Goal: Navigation & Orientation: Find specific page/section

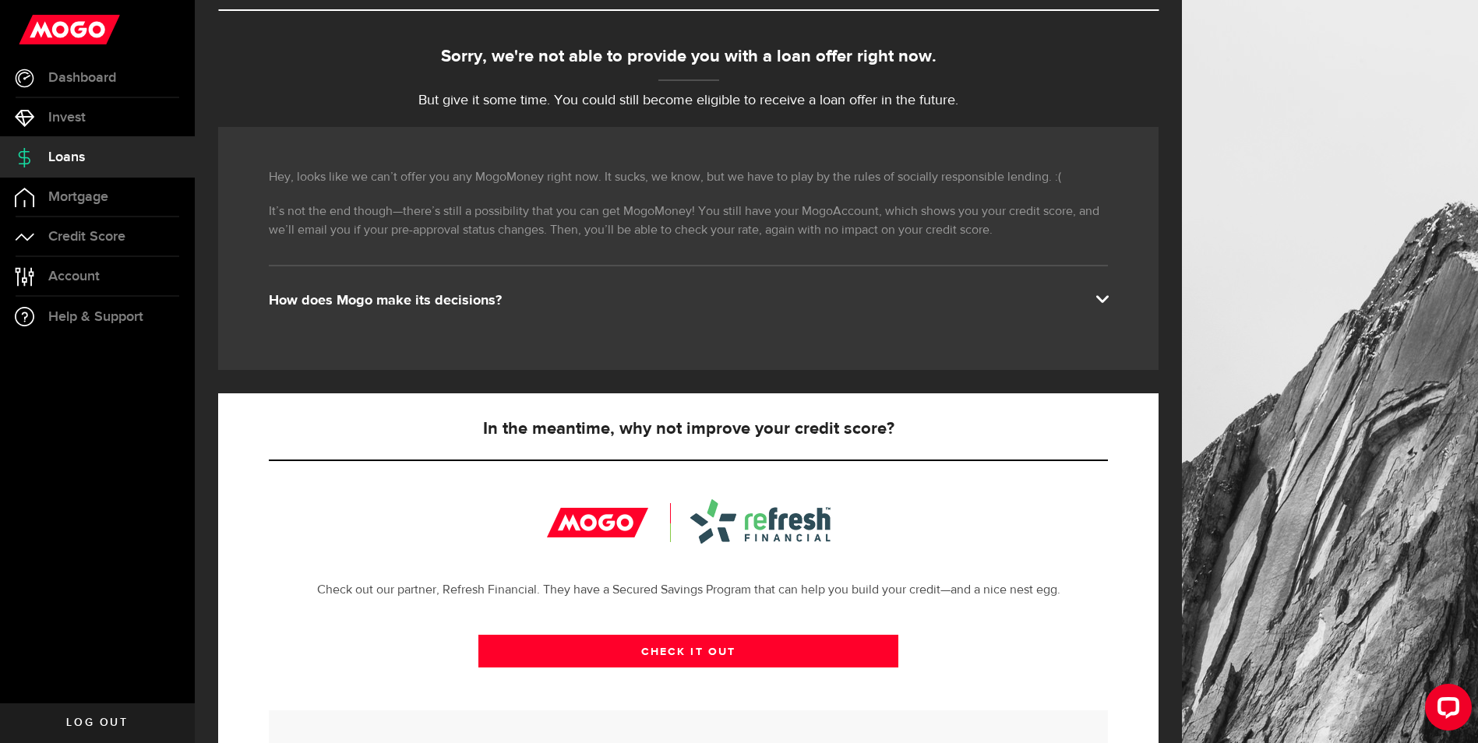
scroll to position [156, 0]
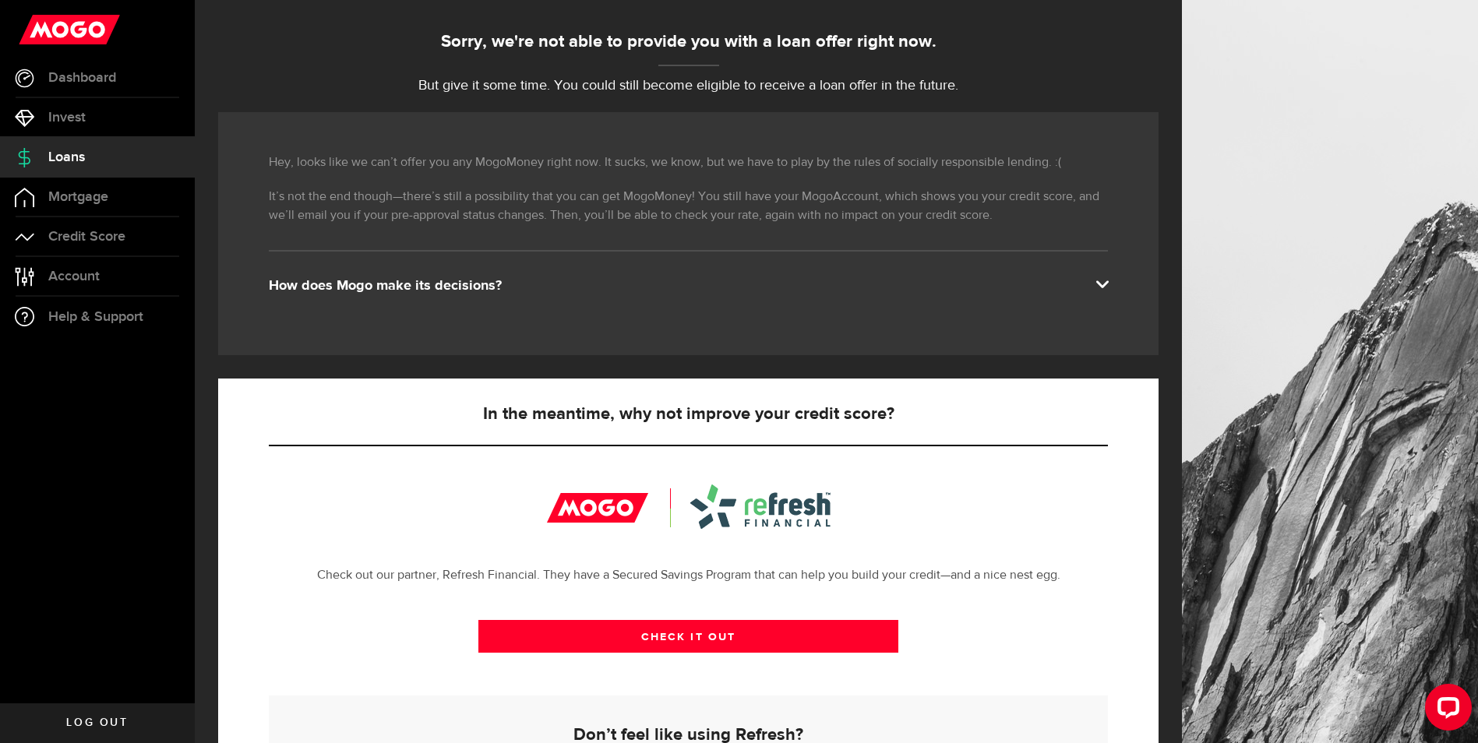
click at [407, 291] on div "How does Mogo make its decisions?" at bounding box center [688, 286] width 839 height 19
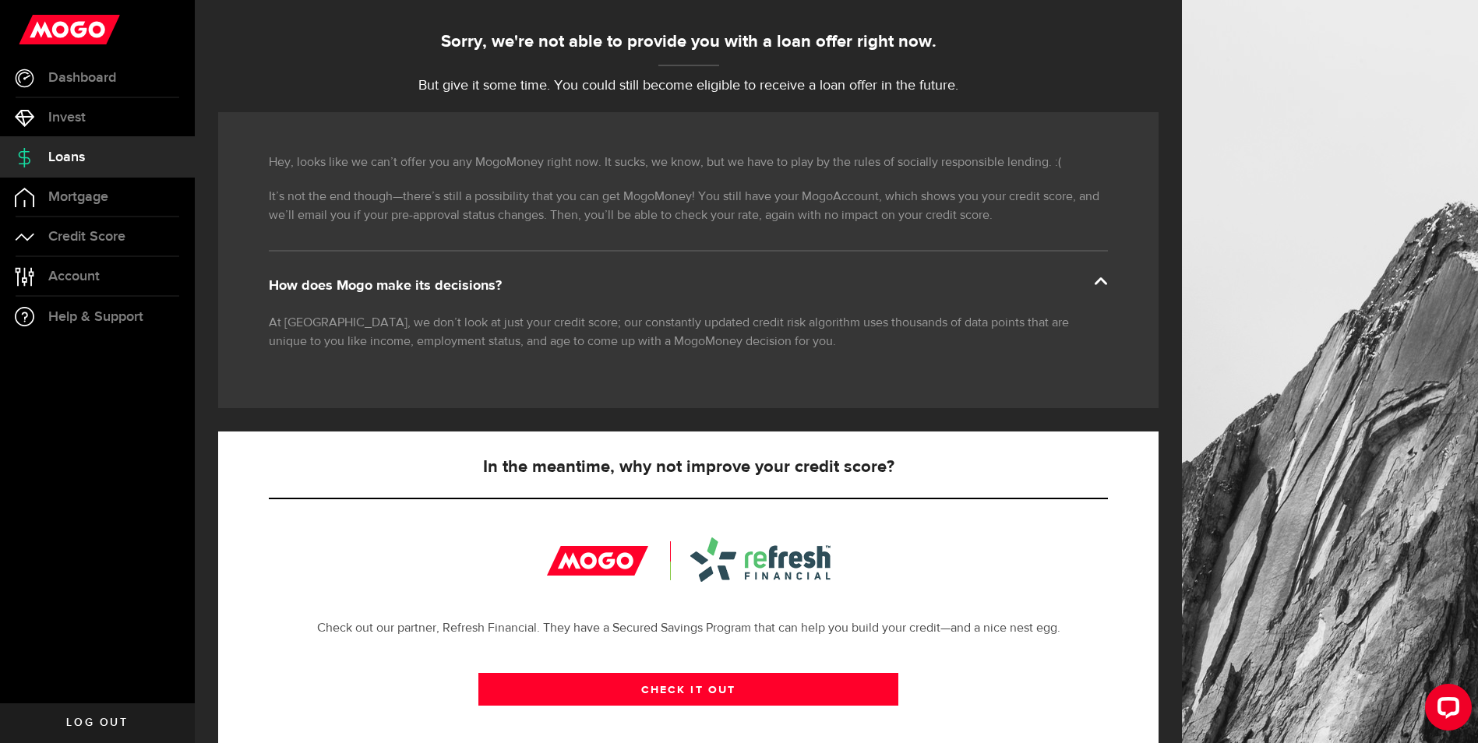
click at [460, 285] on div "How does Mogo make its decisions?" at bounding box center [688, 286] width 839 height 19
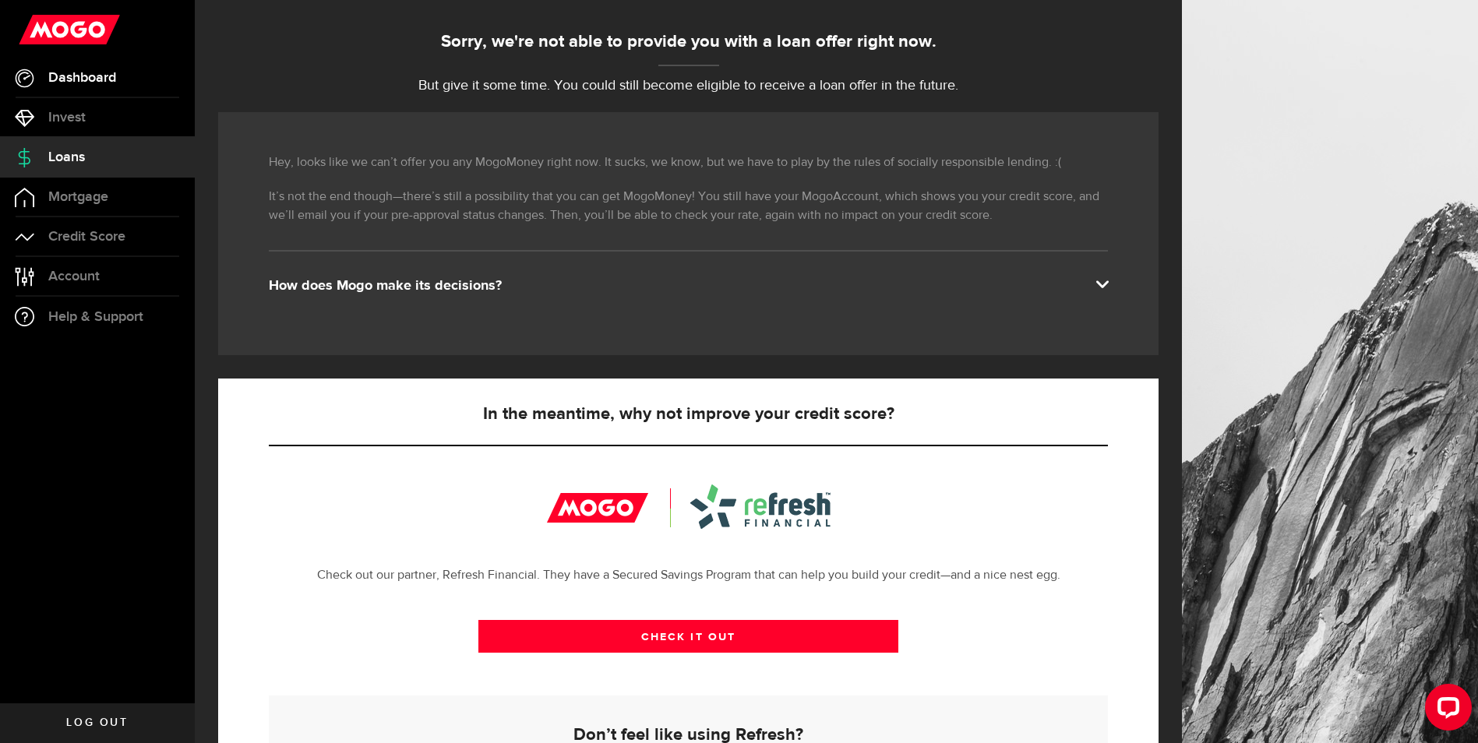
click at [111, 76] on span "Dashboard" at bounding box center [82, 78] width 68 height 14
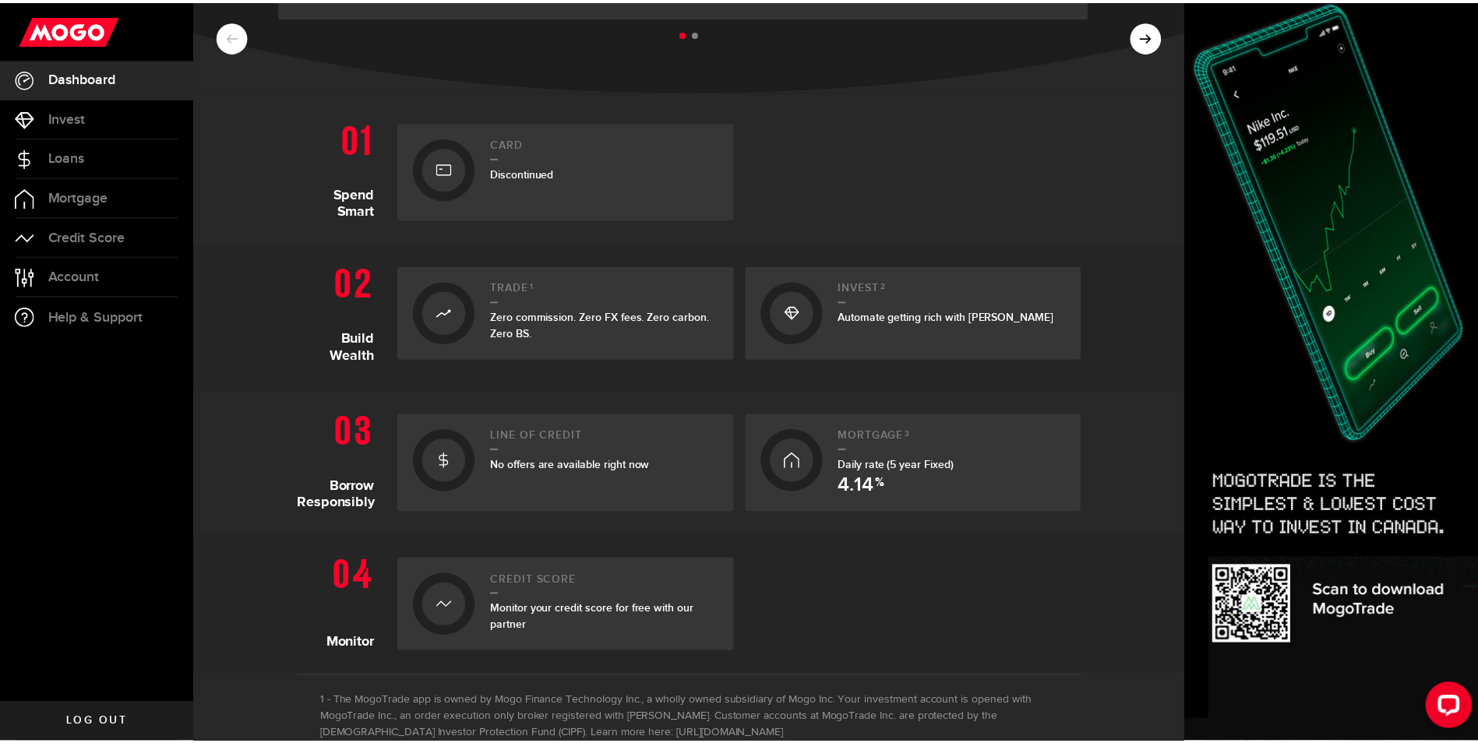
scroll to position [248, 0]
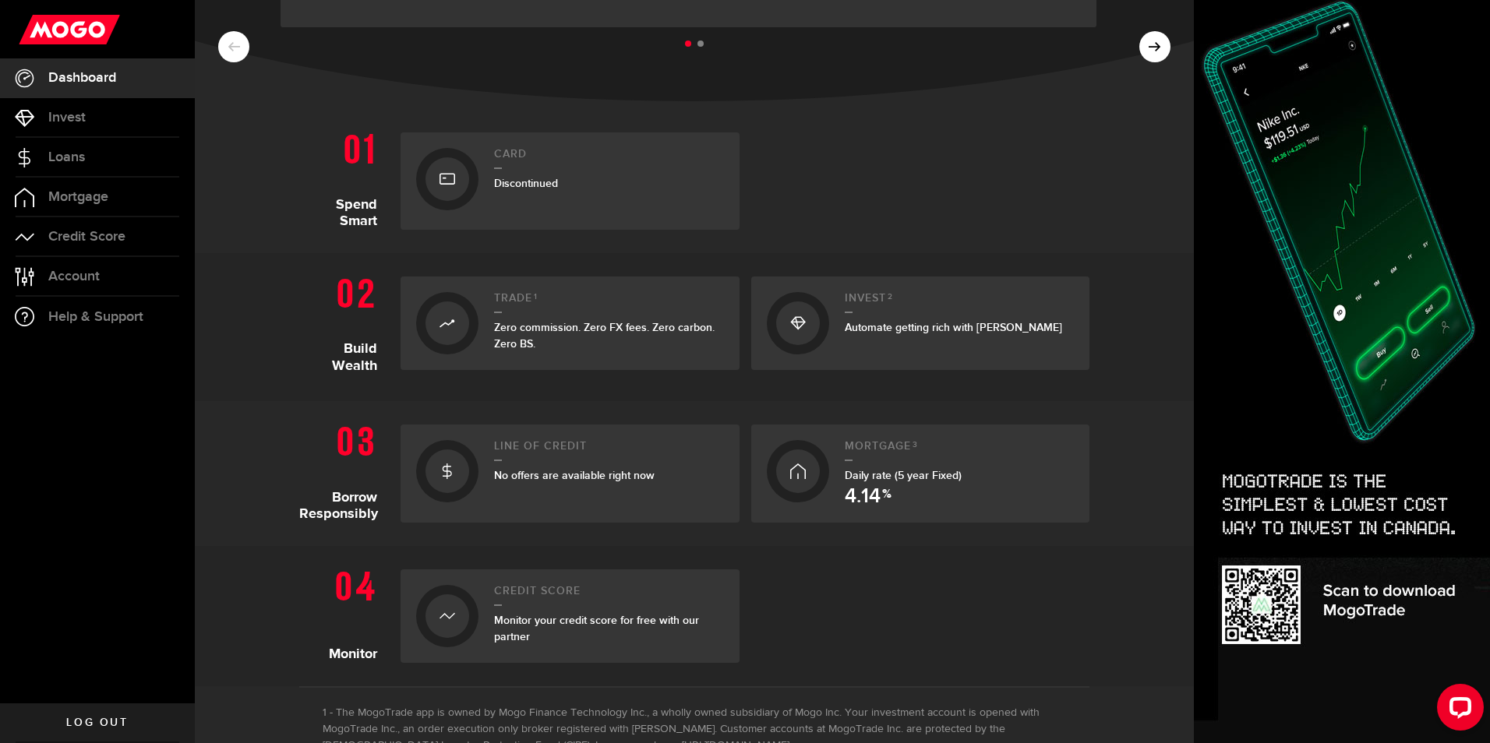
click at [638, 464] on div "Line of credit No offers are available right now" at bounding box center [609, 473] width 230 height 67
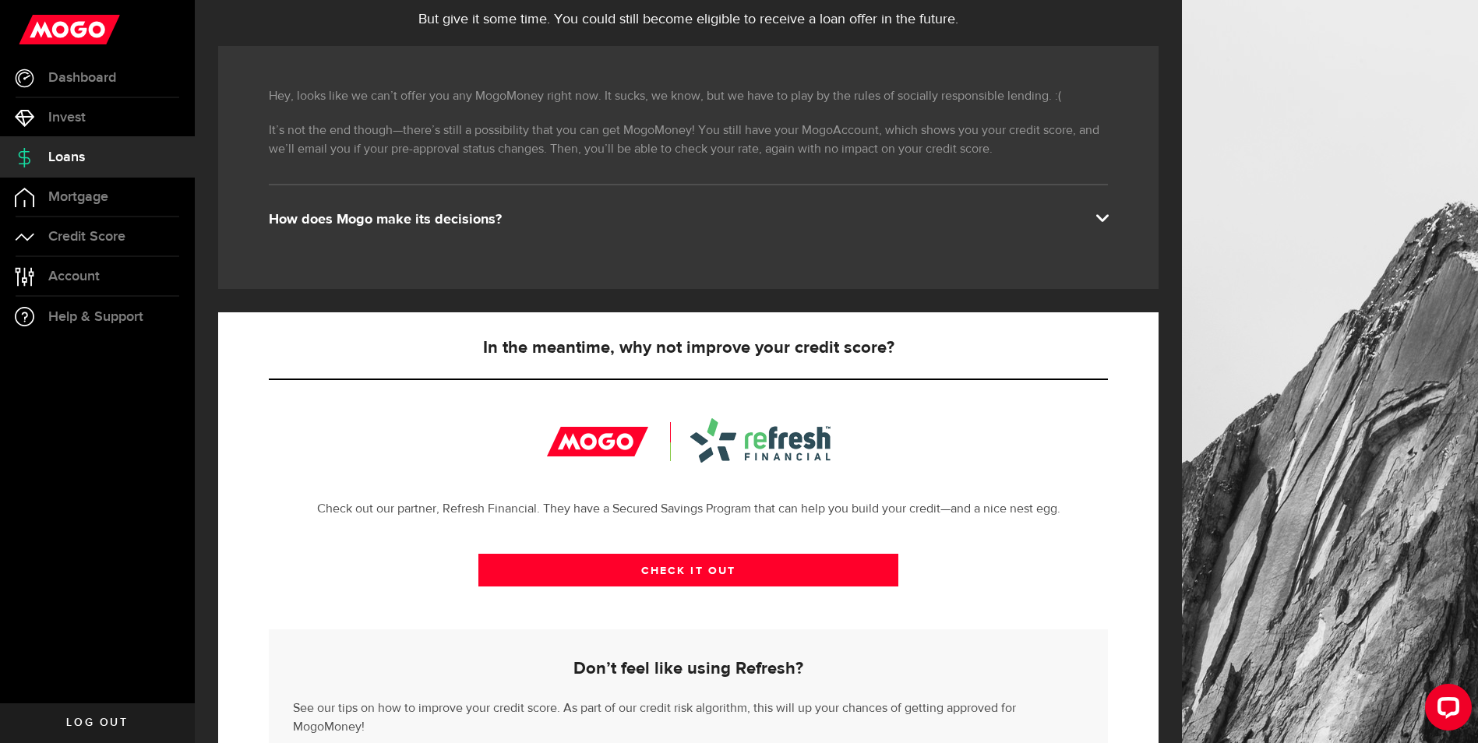
scroll to position [309, 0]
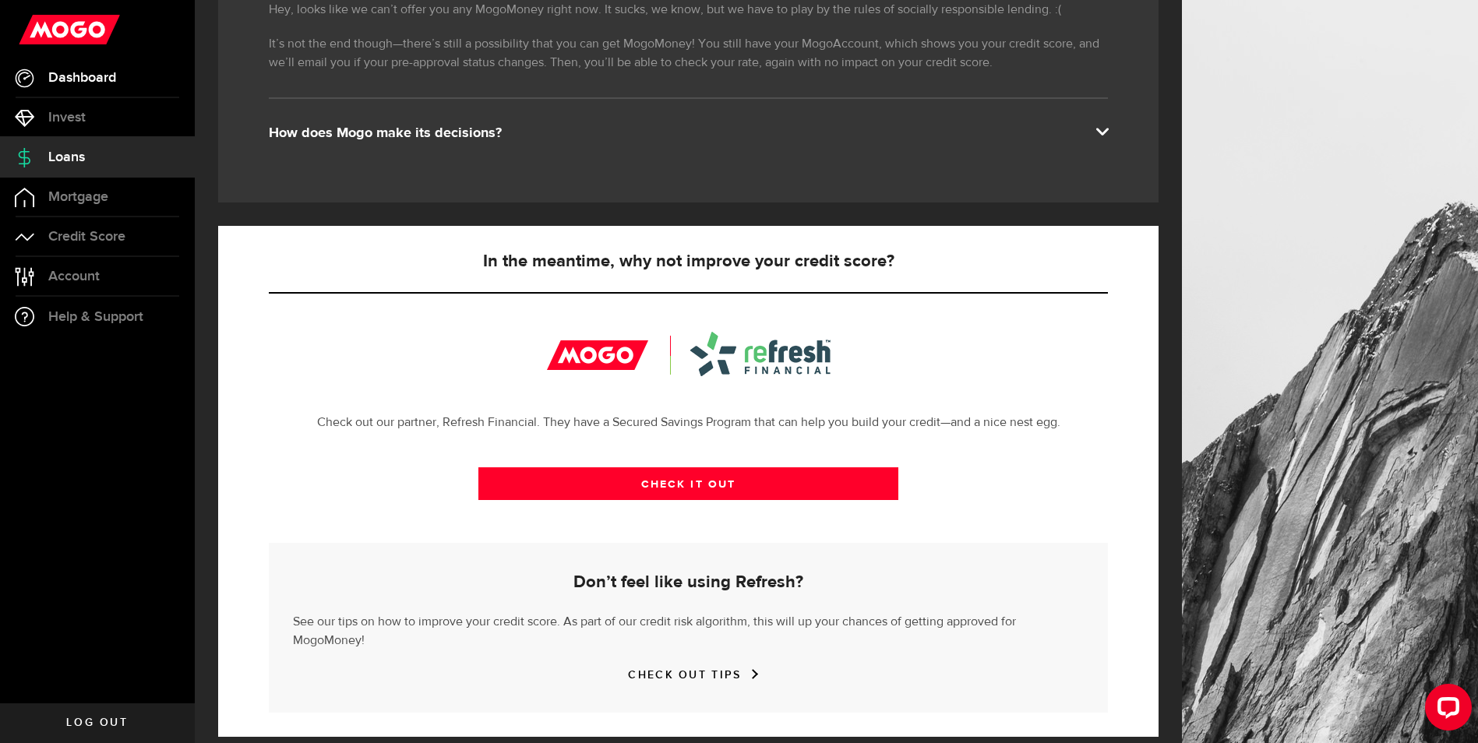
click at [98, 93] on link "Dashboard" at bounding box center [97, 77] width 195 height 39
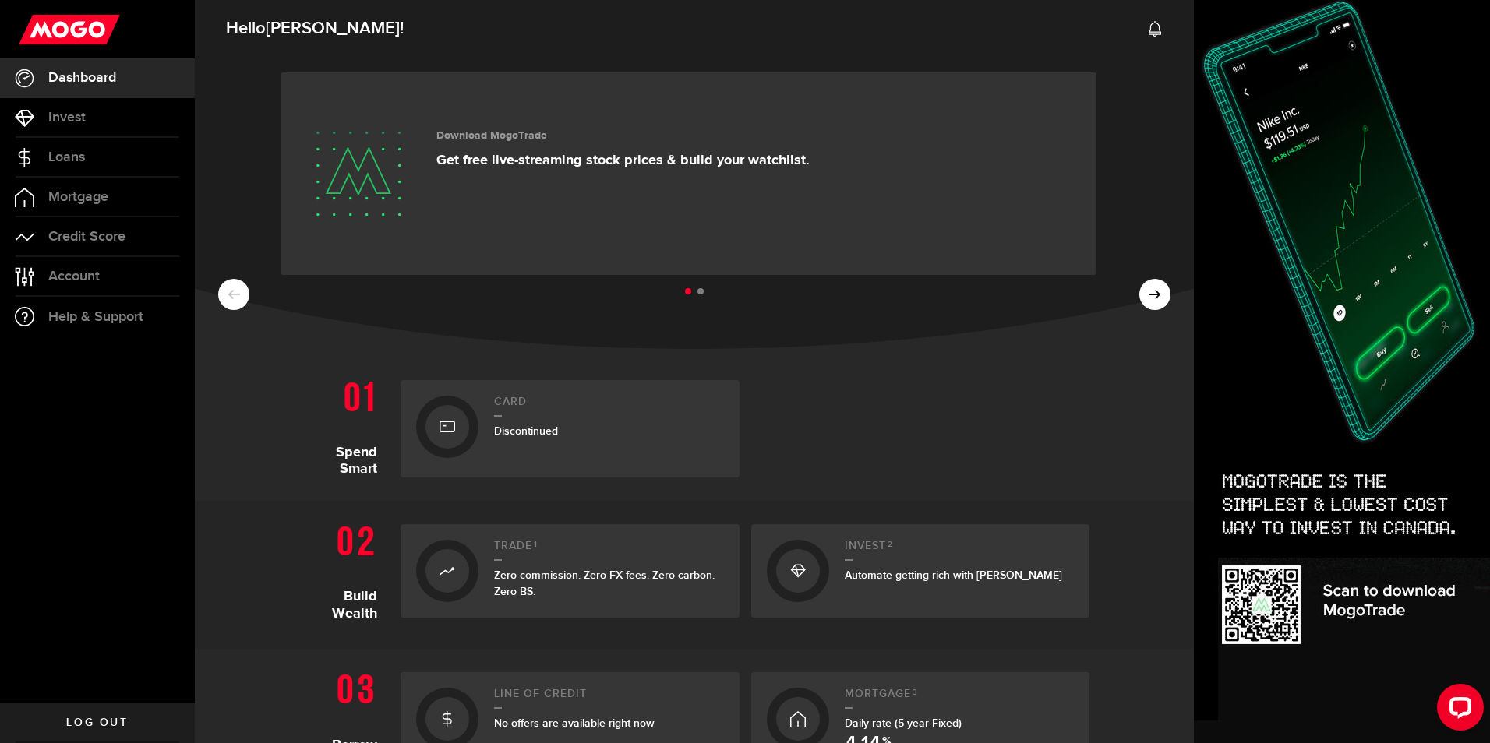
click at [571, 384] on link "Card Discontinued" at bounding box center [569, 428] width 339 height 97
click at [567, 425] on div "Discontinued" at bounding box center [609, 431] width 230 height 16
click at [451, 426] on div at bounding box center [447, 427] width 44 height 44
